Goal: Information Seeking & Learning: Learn about a topic

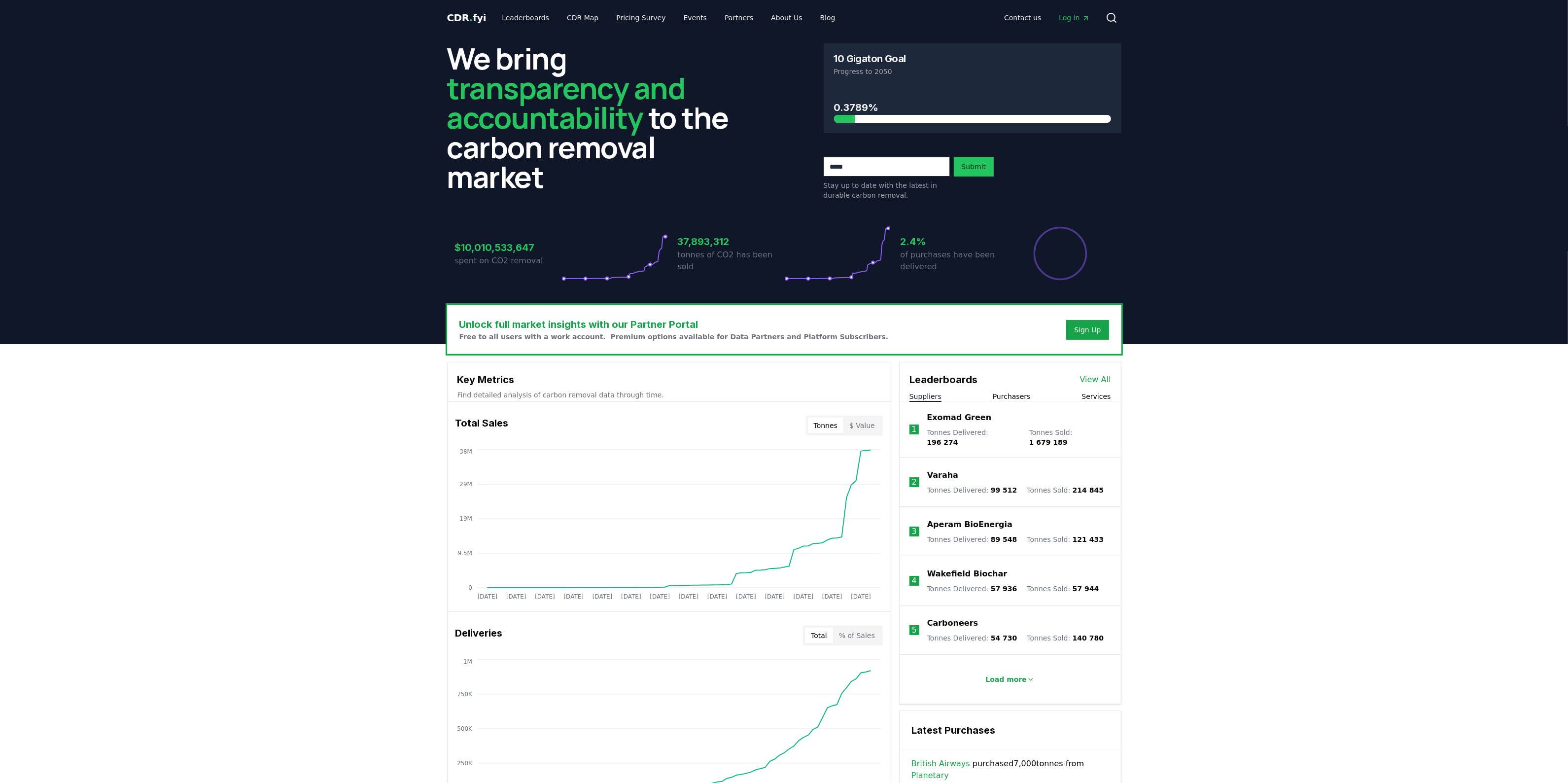
click at [469, 18] on span "." at bounding box center [471, 18] width 4 height 12
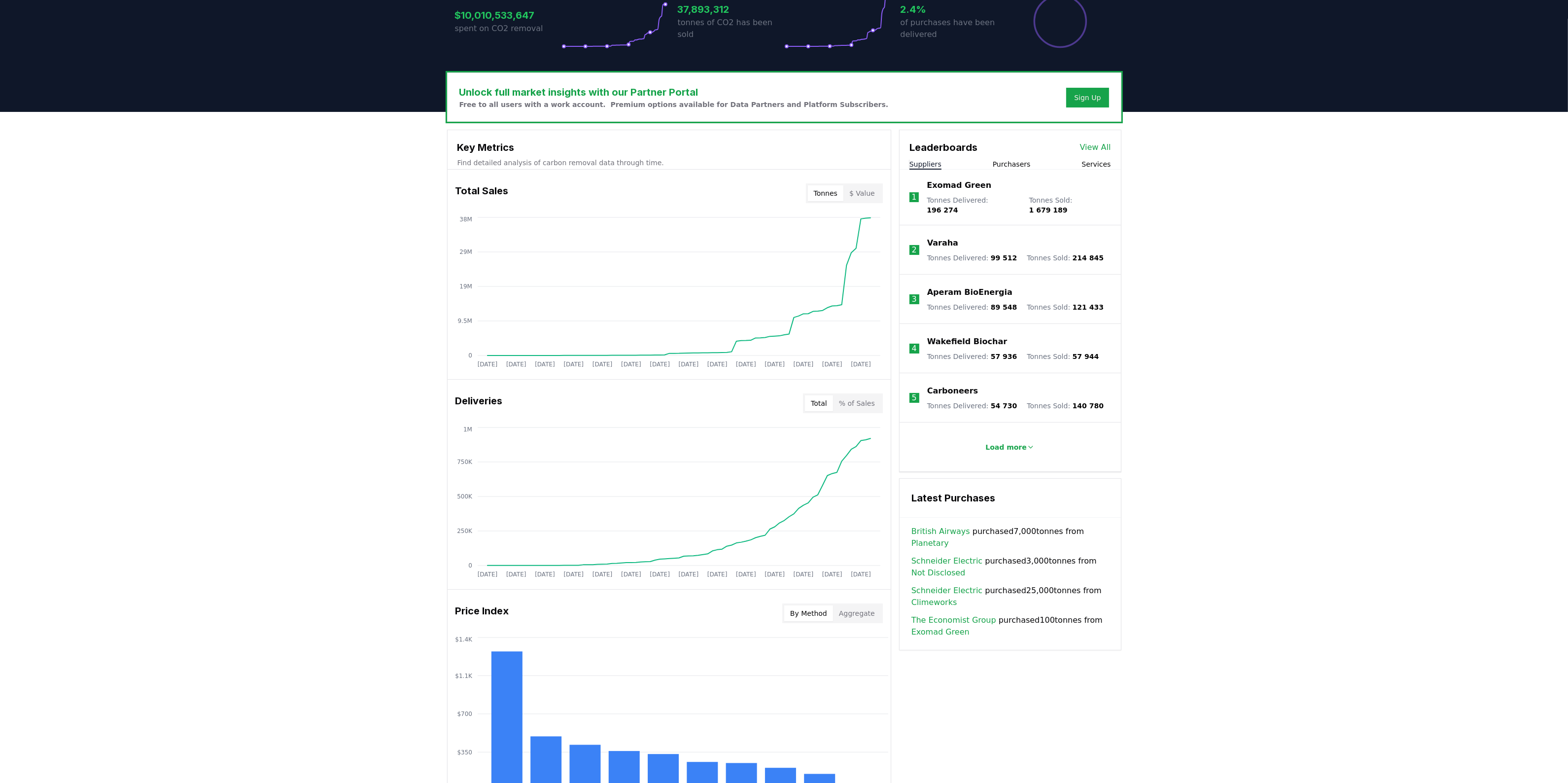
scroll to position [232, 0]
click at [949, 538] on link "Planetary" at bounding box center [930, 543] width 38 height 12
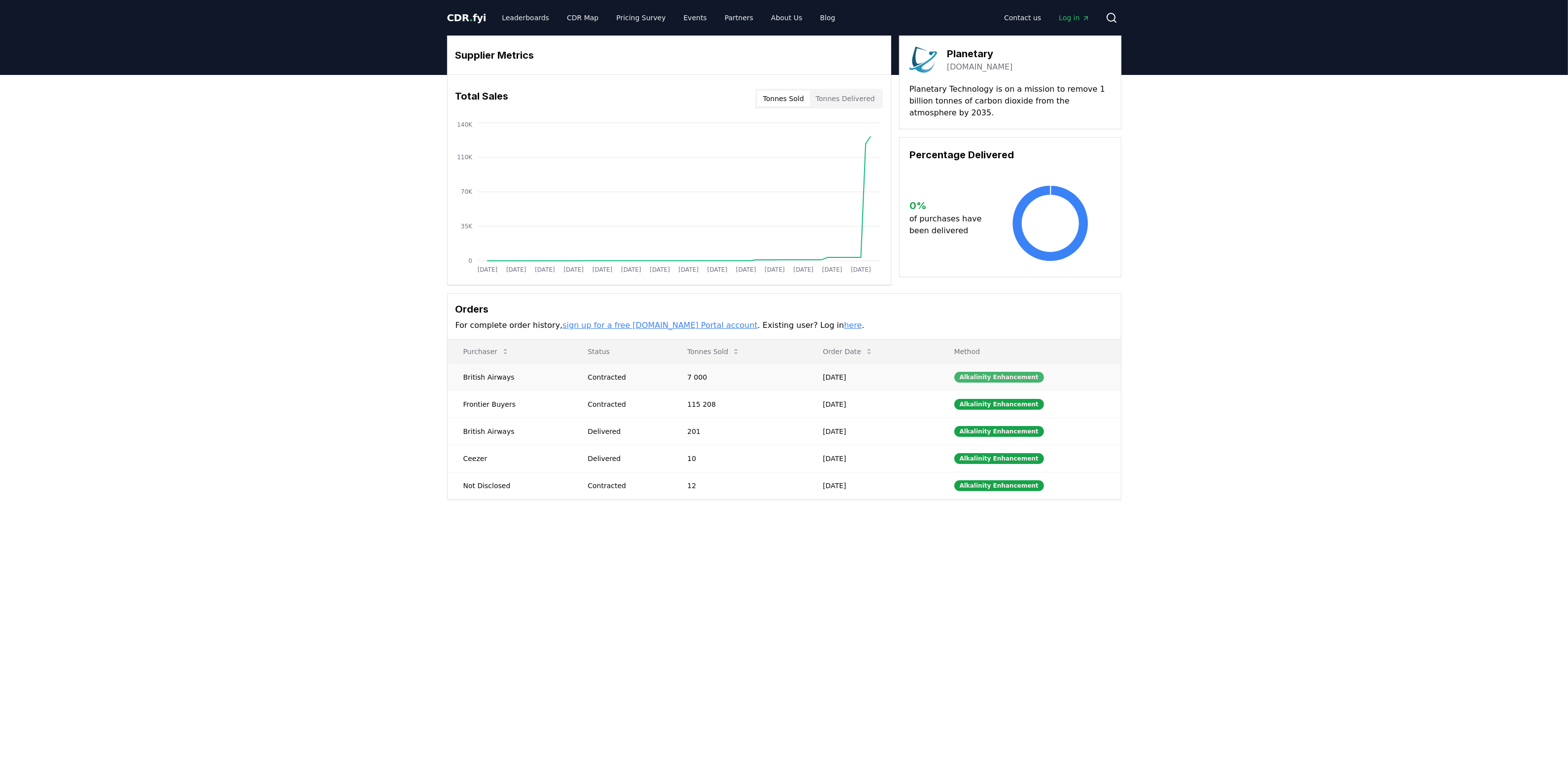
drag, startPoint x: 459, startPoint y: 375, endPoint x: 995, endPoint y: 372, distance: 536.0
click at [538, 16] on link "Leaderboards" at bounding box center [525, 18] width 63 height 18
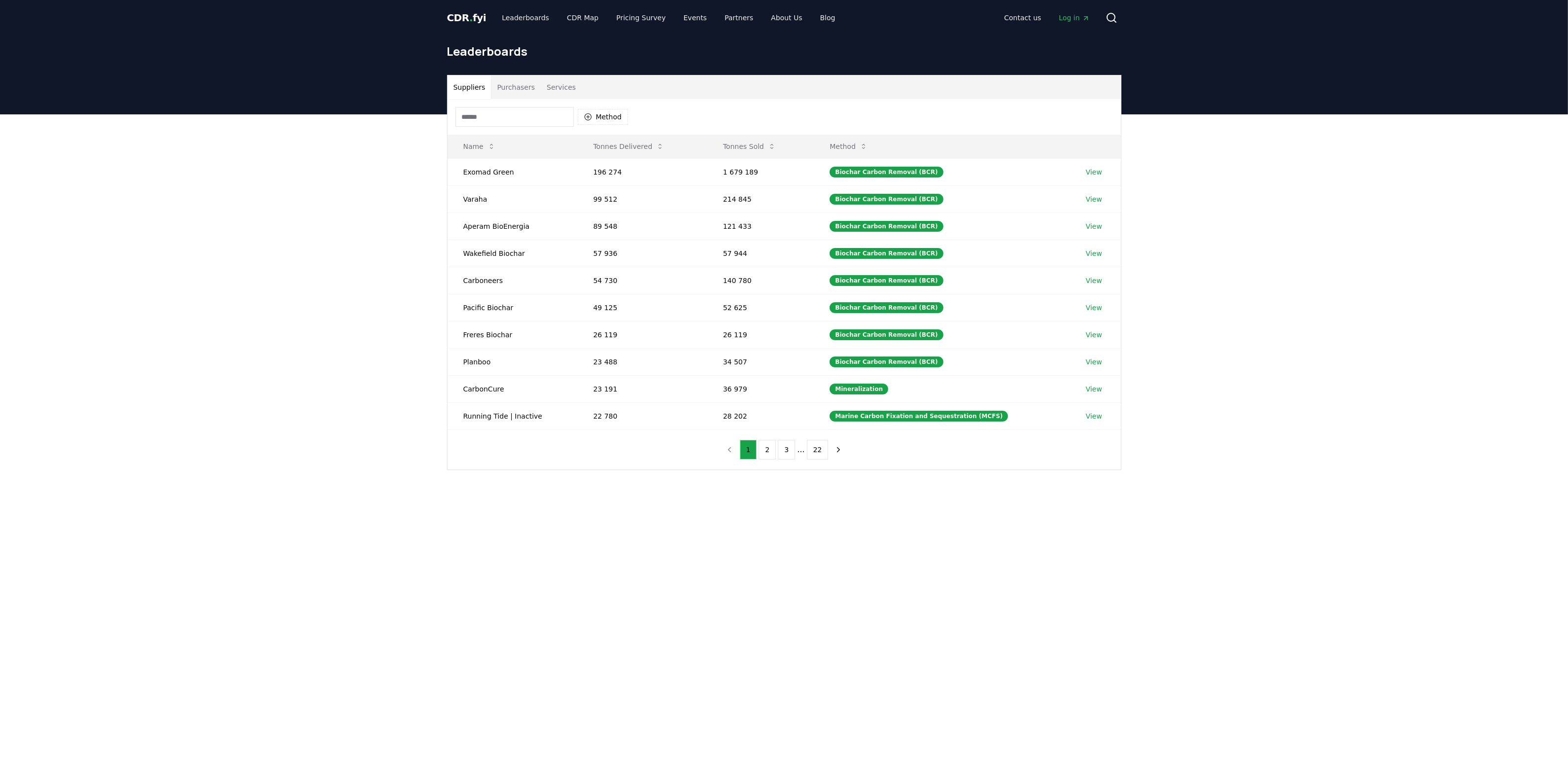
click at [518, 87] on button "Purchasers" at bounding box center [516, 88] width 50 height 24
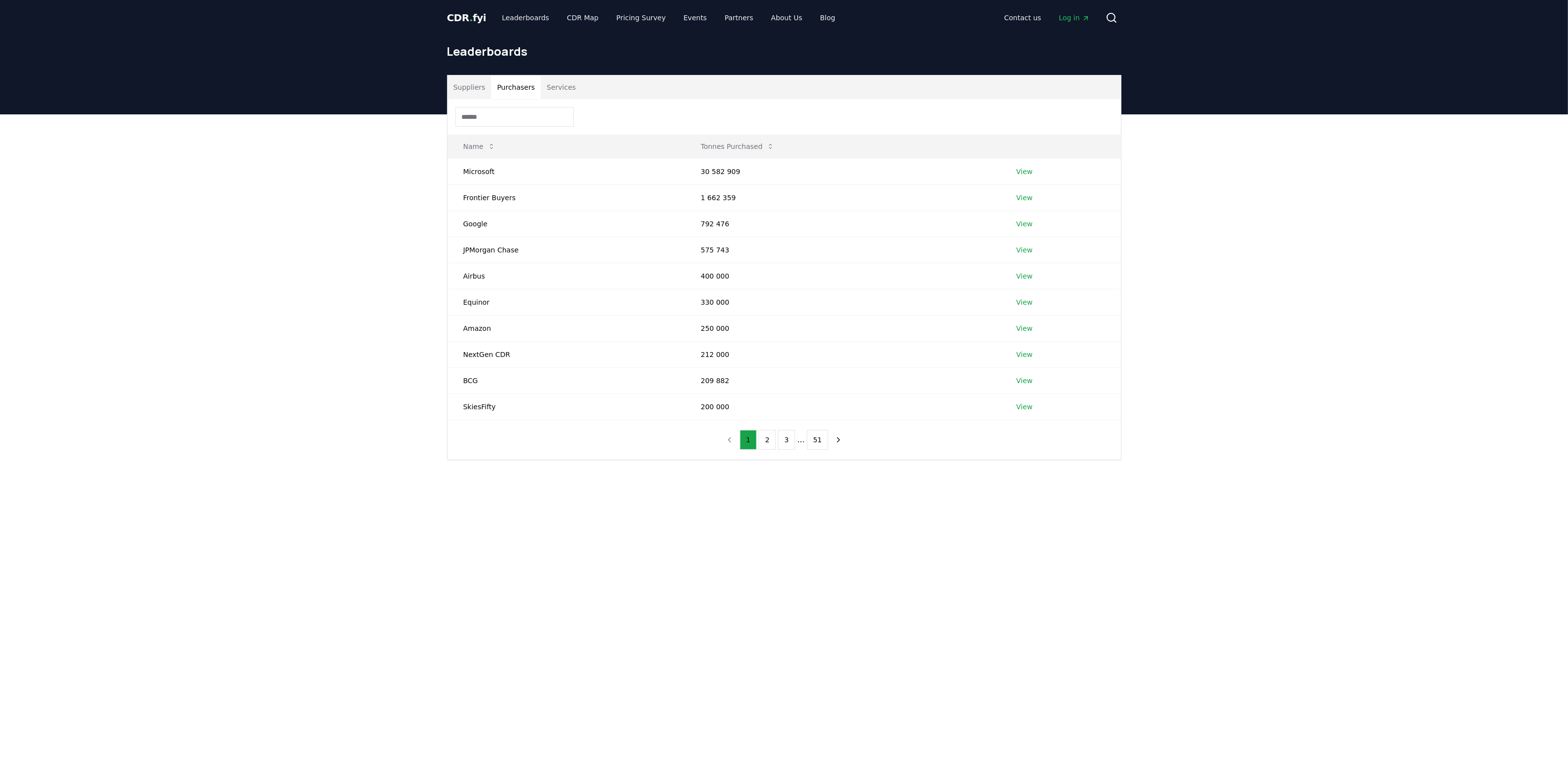
click at [510, 116] on input at bounding box center [514, 116] width 118 height 19
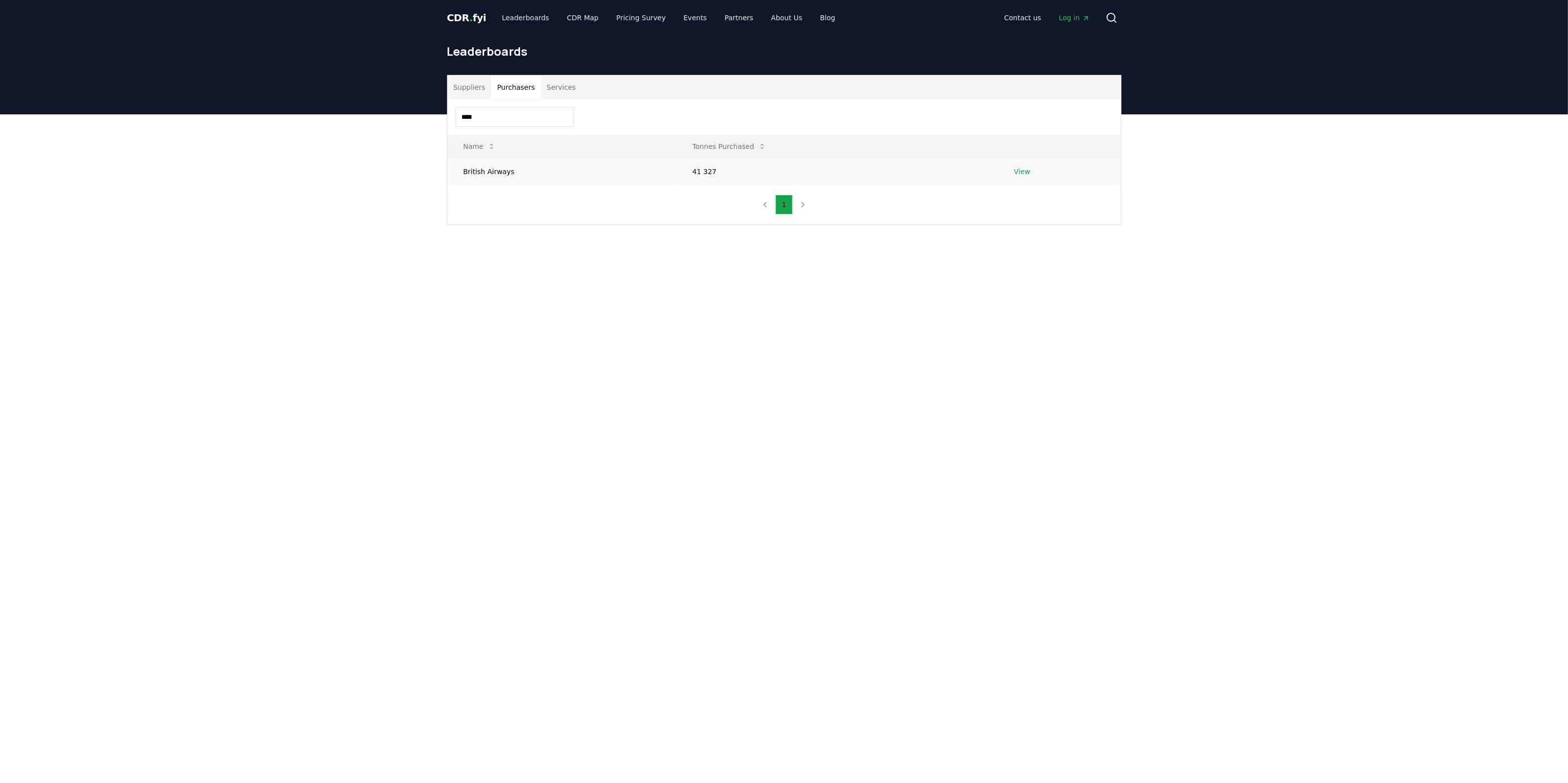
type input "****"
click at [494, 175] on td "British Airways" at bounding box center [562, 171] width 229 height 26
click at [1019, 169] on link "View" at bounding box center [1023, 171] width 17 height 10
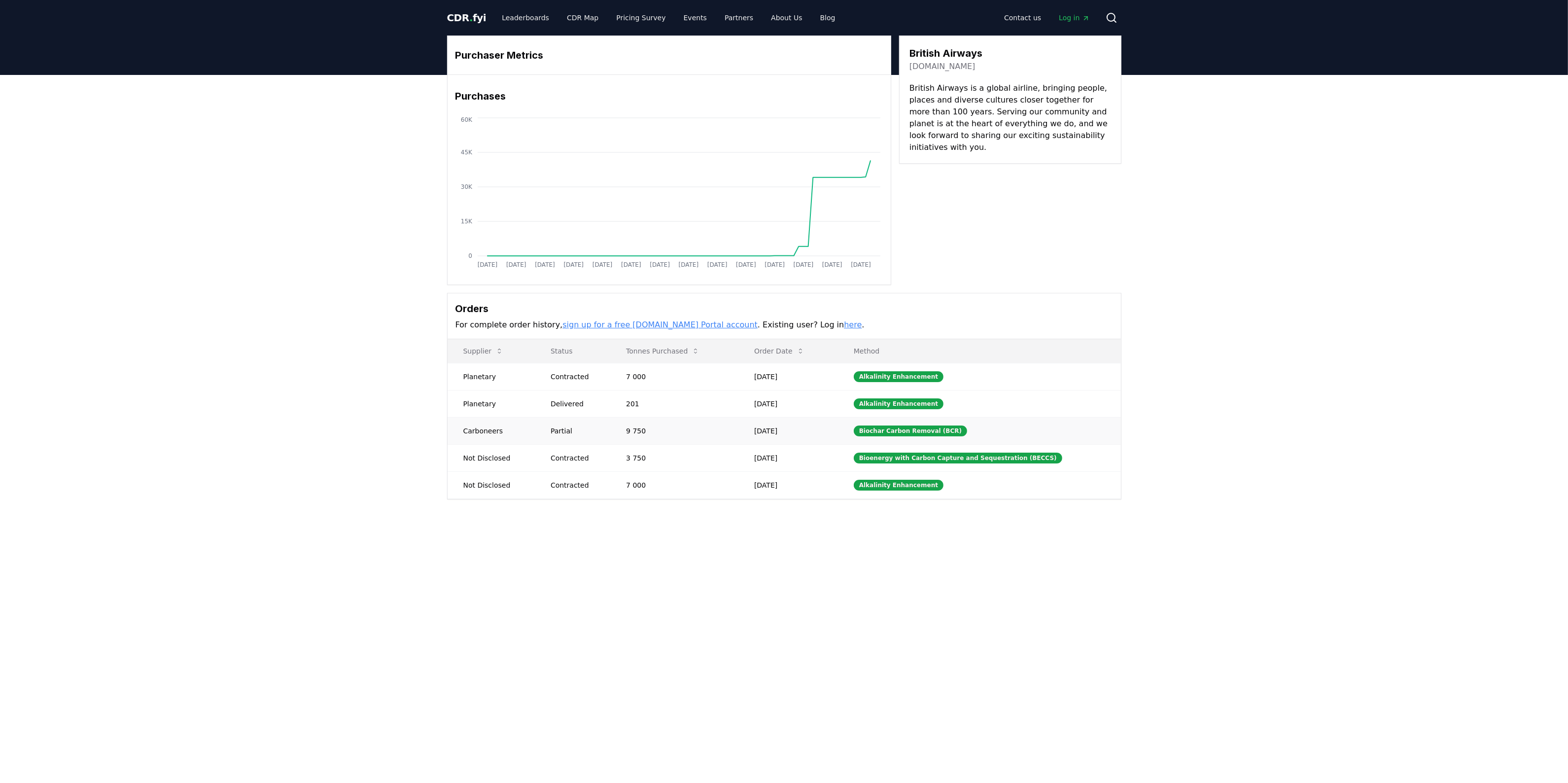
click at [489, 430] on td "Carboneers" at bounding box center [491, 430] width 88 height 27
